Goal: Check status: Check status

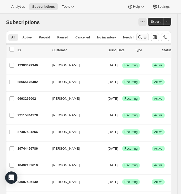
click at [142, 39] on icon "Search and filter results" at bounding box center [140, 37] width 5 height 5
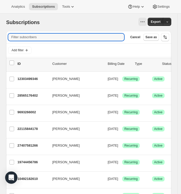
paste input "[EMAIL_ADDRESS][DOMAIN_NAME]"
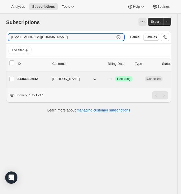
type input "[EMAIL_ADDRESS][DOMAIN_NAME]"
click at [29, 80] on p "24466882642" at bounding box center [32, 78] width 31 height 5
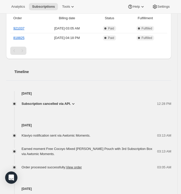
scroll to position [168, 0]
click at [67, 103] on span "Subscription cancelled via API." at bounding box center [46, 103] width 49 height 5
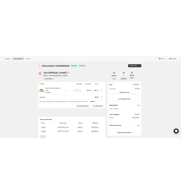
scroll to position [19, 0]
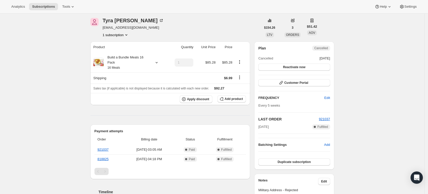
click at [156, 3] on div "Analytics Subscriptions Tools Help Settings" at bounding box center [214, 7] width 428 height 14
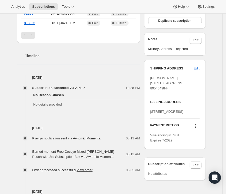
scroll to position [281, 0]
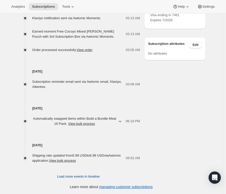
click at [80, 176] on span "Load more events in timeline" at bounding box center [78, 176] width 43 height 5
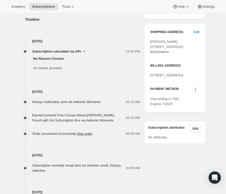
scroll to position [198, 0]
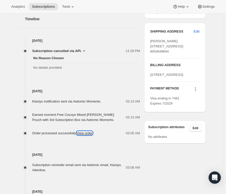
click at [86, 131] on link "View order" at bounding box center [85, 133] width 16 height 4
